Goal: Obtain resource: Download file/media

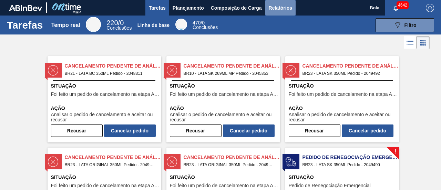
click at [287, 14] on button "Relatórios" at bounding box center [281, 8] width 30 height 16
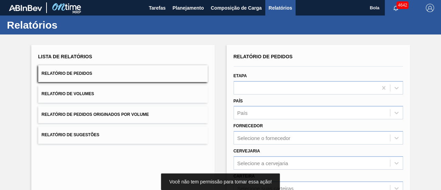
click at [284, 92] on div at bounding box center [319, 87] width 170 height 13
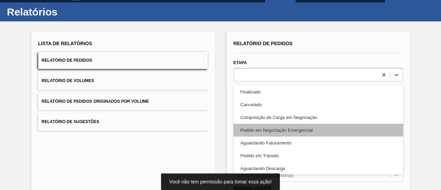
scroll to position [34, 0]
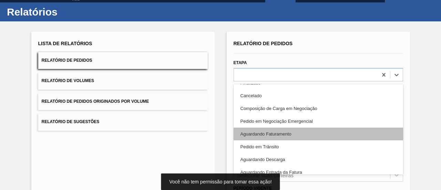
click at [282, 136] on font "Aguardando Faturamento" at bounding box center [266, 133] width 51 height 5
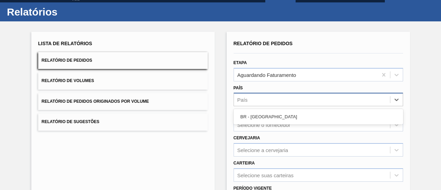
click at [266, 96] on div "País" at bounding box center [312, 100] width 156 height 10
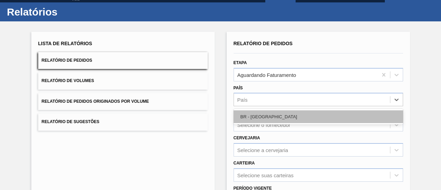
click at [269, 115] on div "BR - [GEOGRAPHIC_DATA]" at bounding box center [319, 116] width 170 height 13
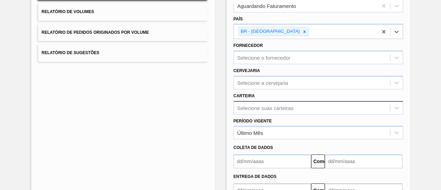
scroll to position [114, 0]
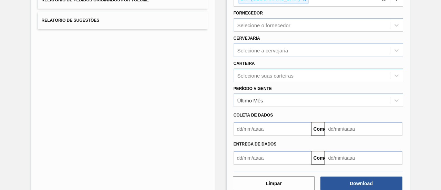
click at [247, 82] on div "Selecione suas carteiras" at bounding box center [319, 75] width 170 height 13
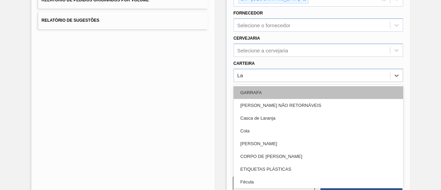
type input "Lat"
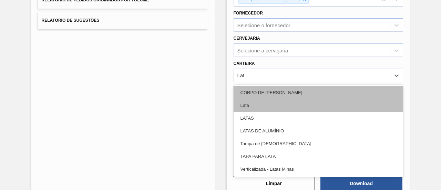
click at [257, 103] on div "Lata" at bounding box center [319, 105] width 170 height 13
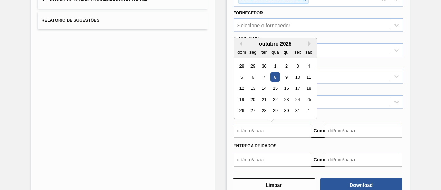
click at [264, 133] on input "text" at bounding box center [273, 131] width 78 height 14
click at [275, 73] on div "8" at bounding box center [275, 76] width 9 height 9
type input "[DATE]"
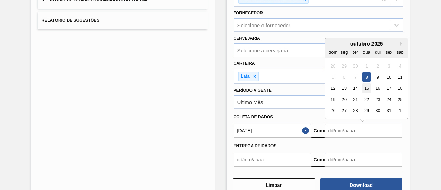
drag, startPoint x: 352, startPoint y: 131, endPoint x: 367, endPoint y: 89, distance: 44.6
click at [352, 131] on input "text" at bounding box center [364, 131] width 78 height 14
drag, startPoint x: 401, startPoint y: 42, endPoint x: 393, endPoint y: 49, distance: 10.7
click at [401, 42] on button "Próximo mês" at bounding box center [402, 43] width 5 height 5
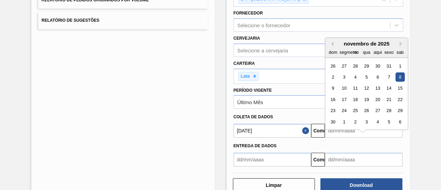
click at [400, 75] on div "8" at bounding box center [400, 76] width 9 height 9
type input "[DATE]"
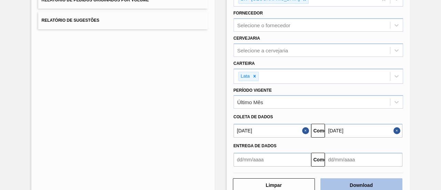
click at [365, 180] on button "Download" at bounding box center [362, 185] width 82 height 14
